Goal: Check status: Check status

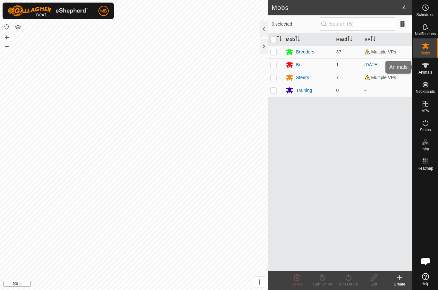
click at [426, 73] on span "Animals" at bounding box center [425, 72] width 14 height 4
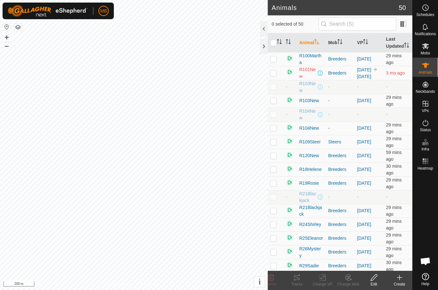
click at [276, 76] on p-checkbox at bounding box center [273, 72] width 6 height 5
checkbox input "true"
click at [319, 45] on p-sorticon "Activate to sort" at bounding box center [316, 42] width 5 height 5
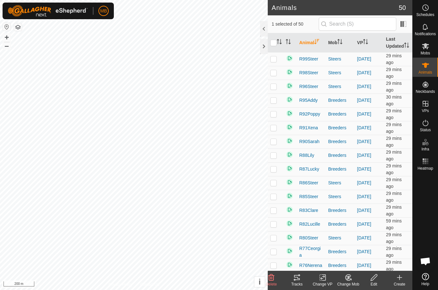
click at [314, 47] on th "Animal" at bounding box center [310, 42] width 29 height 19
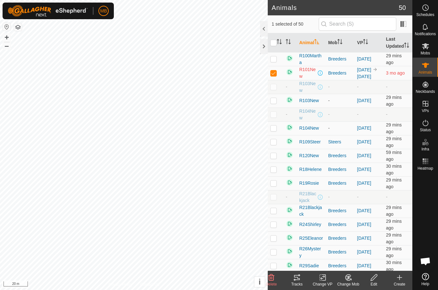
checkbox input "false"
checkbox input "true"
click at [299, 279] on icon at bounding box center [297, 277] width 6 height 5
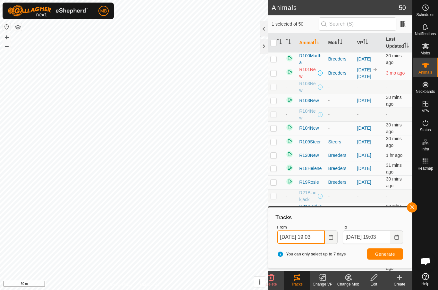
click at [307, 239] on input "[DATE] 19:03" at bounding box center [300, 237] width 47 height 13
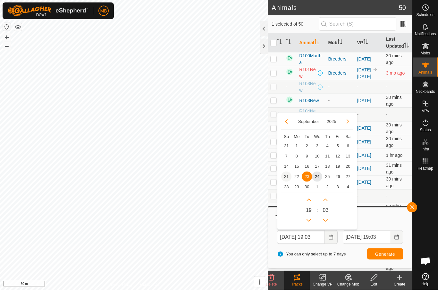
click at [286, 178] on span "21" at bounding box center [286, 177] width 10 height 10
type input "[DATE] 19:03"
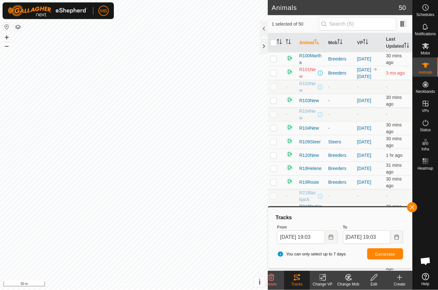
click at [391, 257] on button "Generate" at bounding box center [385, 254] width 36 height 11
click at [409, 210] on button "button" at bounding box center [412, 207] width 10 height 10
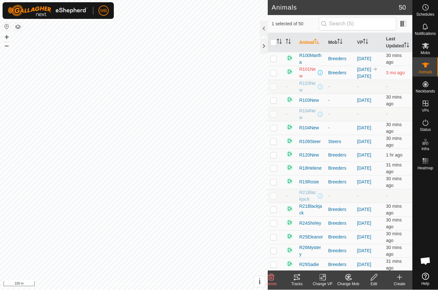
checkbox input "true"
checkbox input "false"
click at [300, 282] on div "Tracks" at bounding box center [297, 285] width 26 height 6
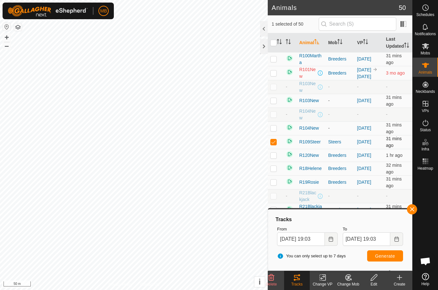
click at [270, 144] on p-checkbox at bounding box center [273, 141] width 6 height 5
checkbox input "false"
click at [411, 214] on button "button" at bounding box center [412, 209] width 10 height 10
